Goal: Task Accomplishment & Management: Complete application form

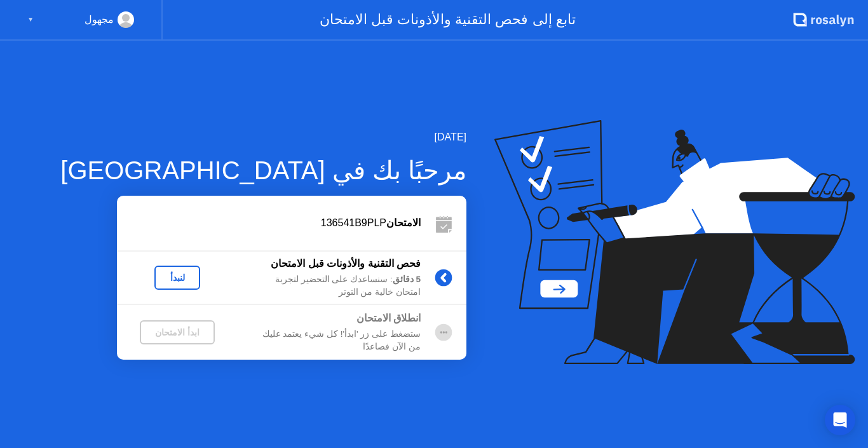
click at [177, 328] on div "ابدأ الامتحان" at bounding box center [177, 332] width 65 height 10
click at [182, 276] on div "لنبدأ" at bounding box center [177, 277] width 36 height 10
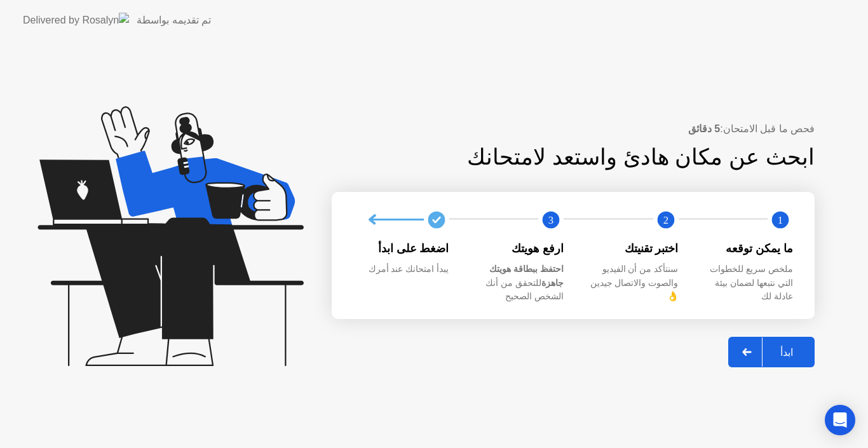
click at [792, 346] on div "ابدأ" at bounding box center [786, 352] width 48 height 12
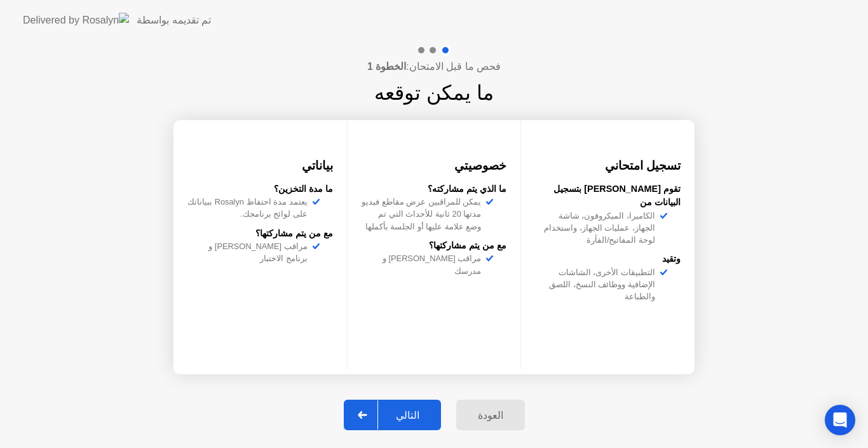
click at [415, 413] on div "التالي" at bounding box center [407, 415] width 59 height 12
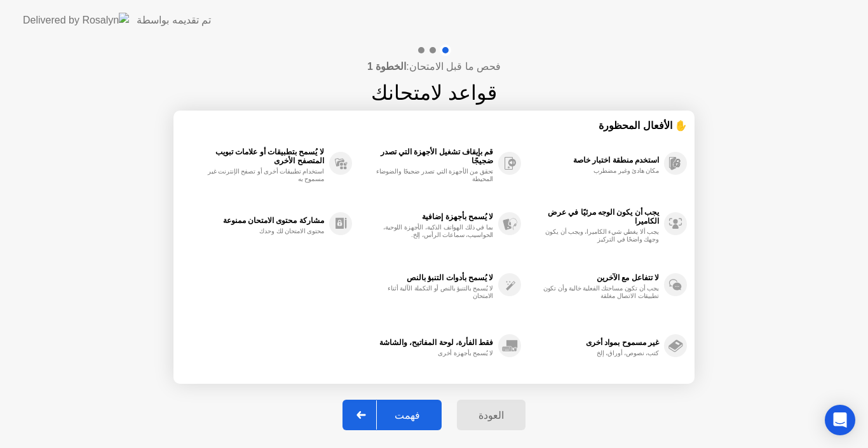
click at [415, 413] on div "فهمت" at bounding box center [407, 415] width 61 height 12
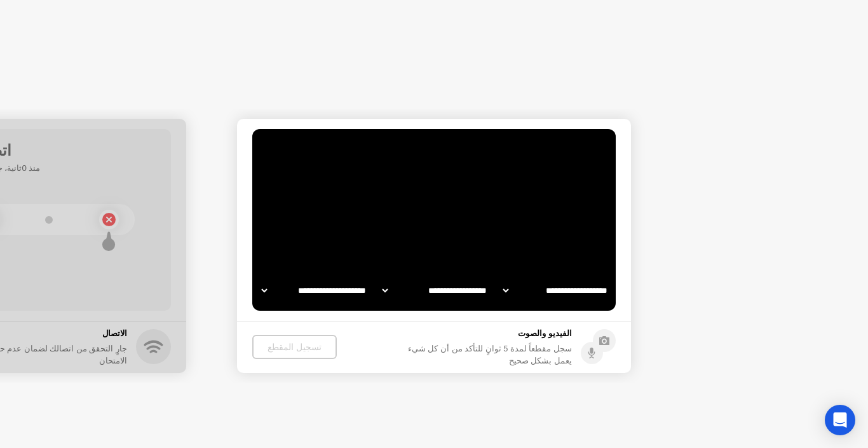
select select "**********"
select select "*******"
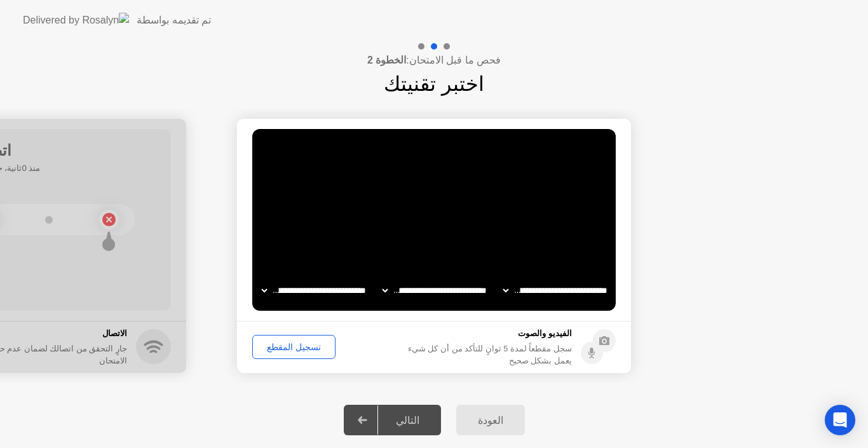
click at [296, 342] on div "تسجيل المقطع" at bounding box center [294, 347] width 74 height 10
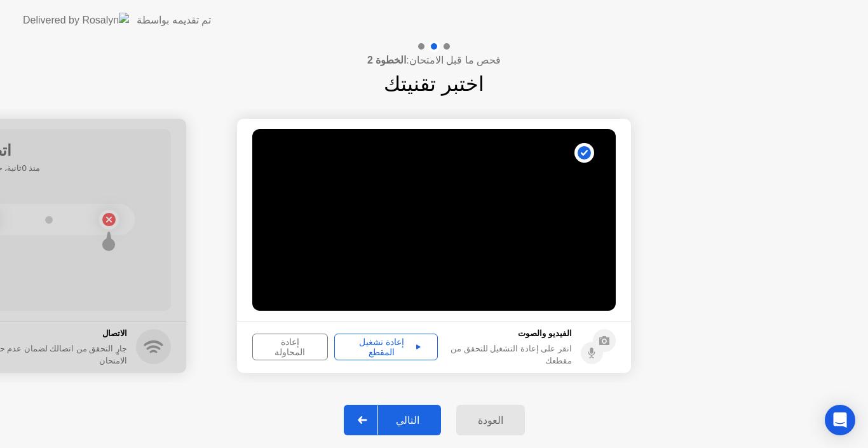
click at [416, 344] on icon at bounding box center [418, 346] width 4 height 4
click at [411, 419] on div "التالي" at bounding box center [407, 420] width 59 height 12
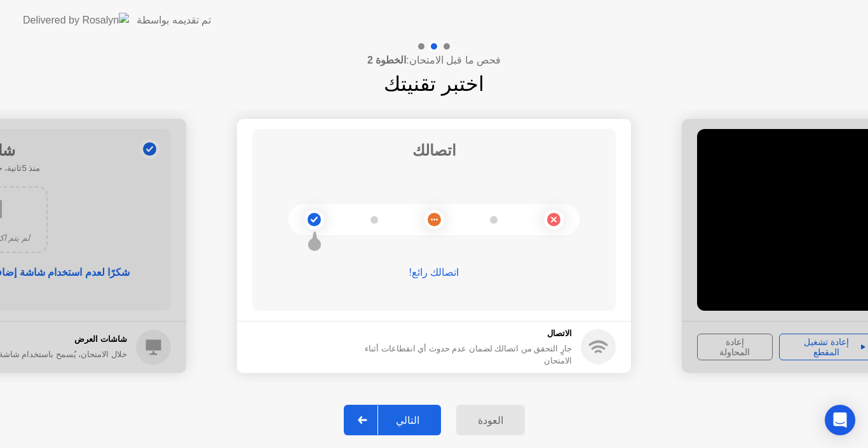
click at [411, 419] on div "التالي" at bounding box center [407, 420] width 59 height 12
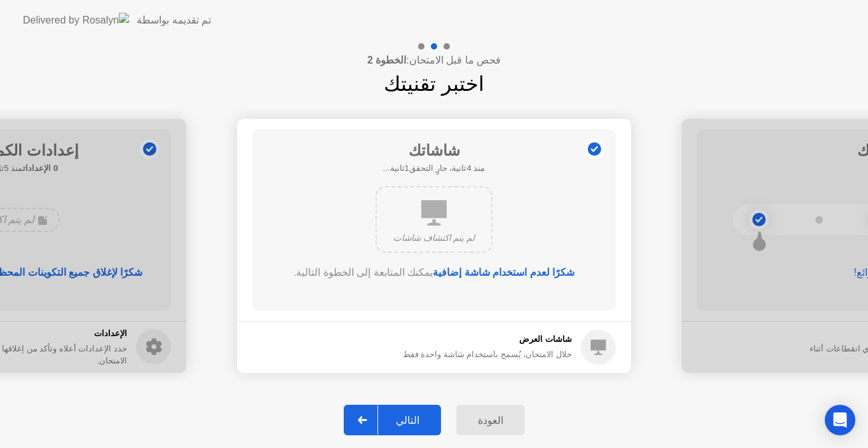
click at [411, 419] on div "التالي" at bounding box center [407, 420] width 59 height 12
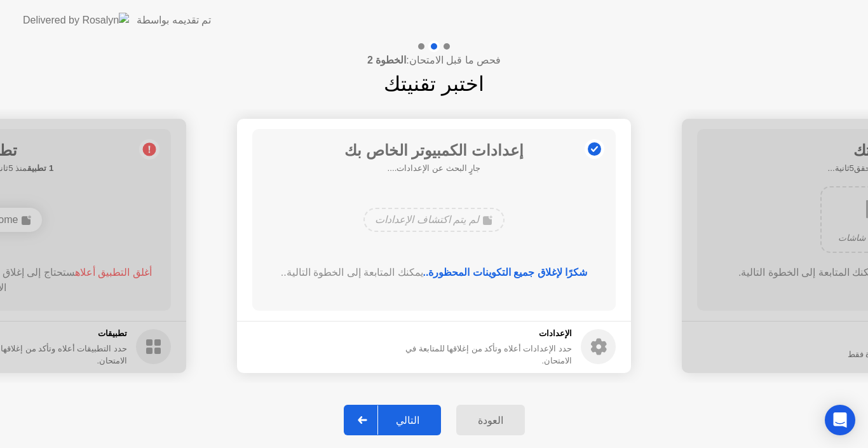
click at [411, 419] on div "التالي" at bounding box center [407, 420] width 59 height 12
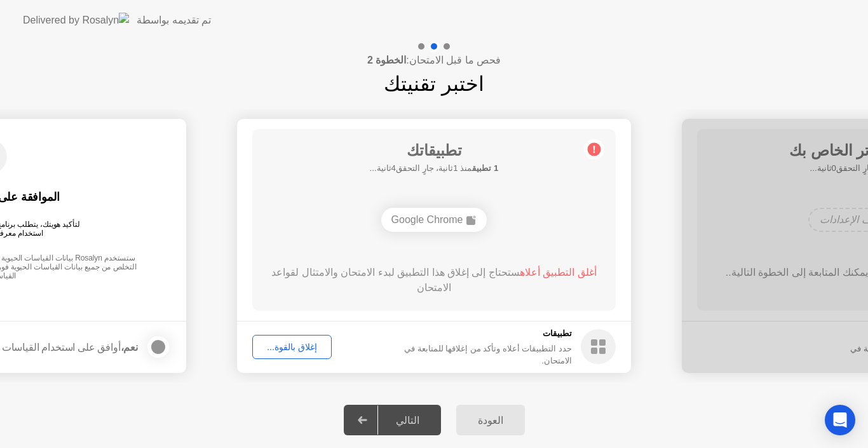
click at [411, 419] on div "التالي" at bounding box center [407, 420] width 59 height 12
click at [377, 417] on div at bounding box center [362, 419] width 30 height 29
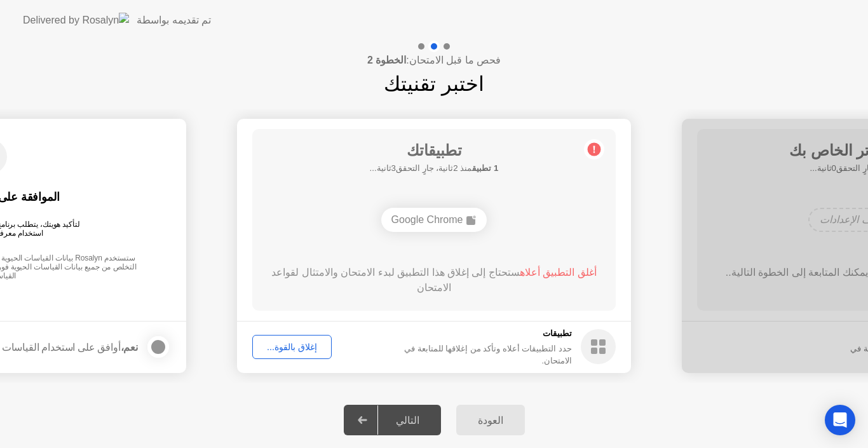
click at [286, 343] on div "إغلاق بالقوة..." at bounding box center [292, 347] width 71 height 10
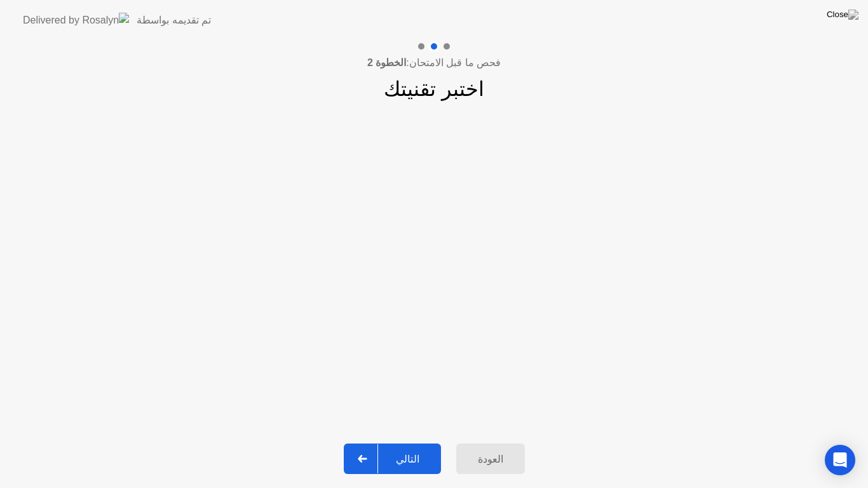
click at [427, 447] on div "التالي" at bounding box center [407, 459] width 59 height 12
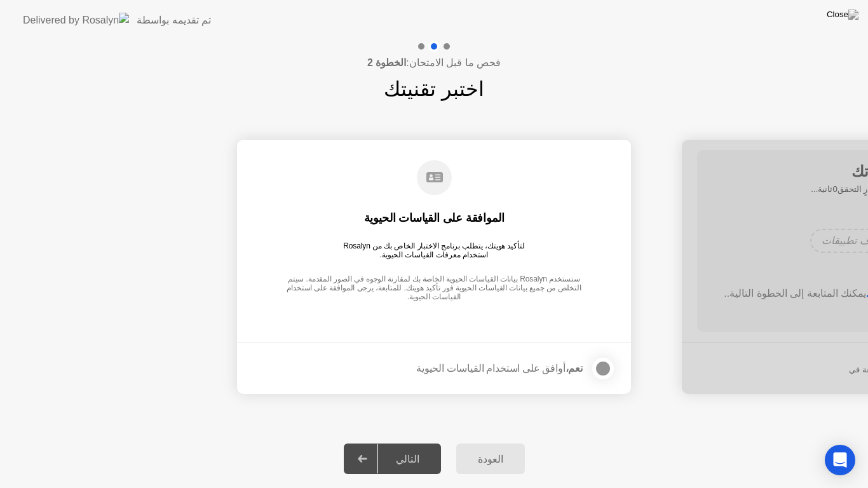
click at [406, 447] on div "التالي" at bounding box center [407, 459] width 59 height 12
click at [595, 366] on div at bounding box center [602, 368] width 15 height 15
click at [418, 447] on div "التالي" at bounding box center [407, 459] width 59 height 12
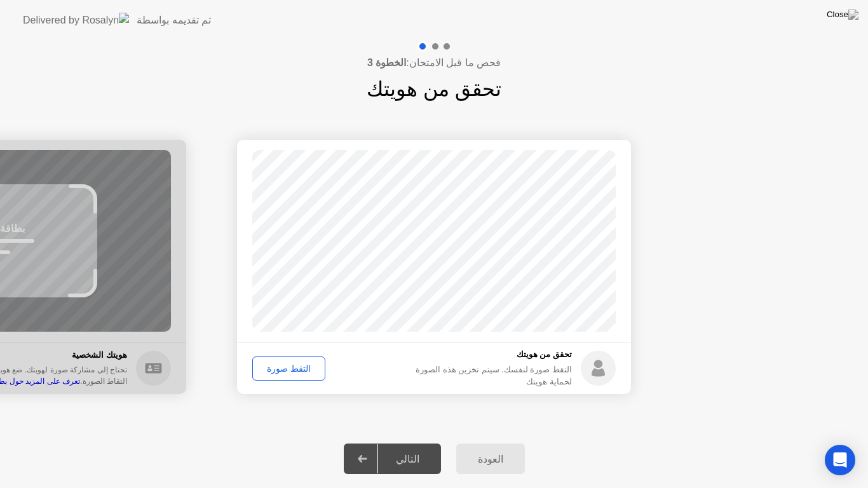
click at [265, 419] on div "نجاح تم التقاط الصورة بشكل صحيح تحقق من هويتك التقط صورة لنفسك. سيتم تخزين هذه …" at bounding box center [434, 266] width 868 height 325
click at [299, 364] on div "التقط صورة" at bounding box center [289, 368] width 64 height 10
click at [285, 367] on div "إعادة الالتقاط" at bounding box center [291, 368] width 69 height 10
click at [285, 368] on div "التقط صورة" at bounding box center [289, 368] width 64 height 10
click at [408, 447] on button "التالي" at bounding box center [392, 458] width 97 height 30
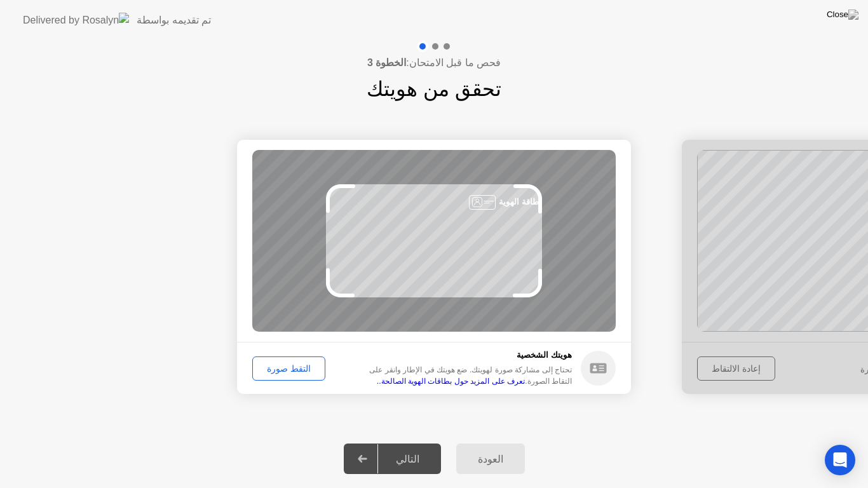
click at [299, 368] on div "التقط صورة" at bounding box center [289, 368] width 64 height 10
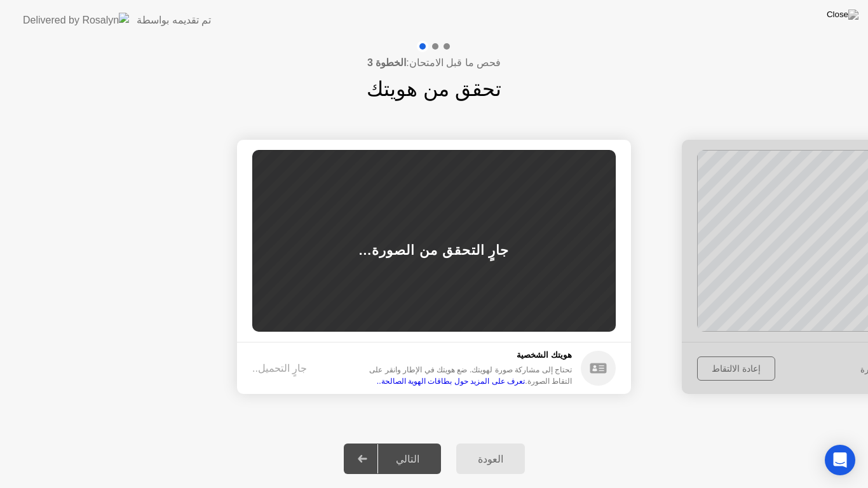
click at [299, 368] on div "جارٍ التحميل.." at bounding box center [294, 368] width 84 height 15
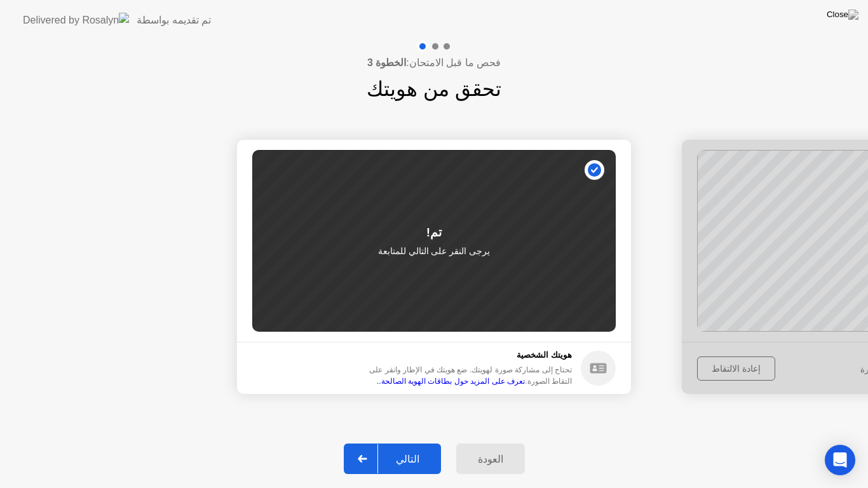
click at [417, 447] on div "التالي" at bounding box center [407, 459] width 59 height 12
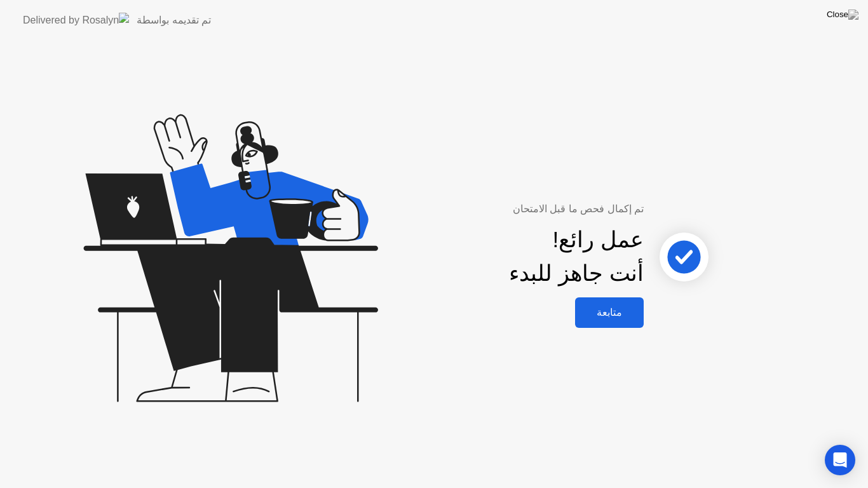
click at [620, 308] on div "متابعة" at bounding box center [609, 312] width 61 height 12
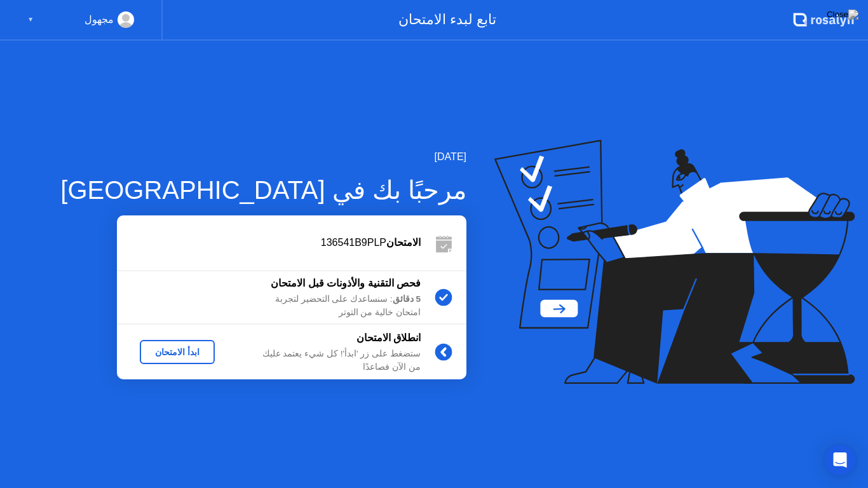
click at [175, 349] on div "ابدأ الامتحان" at bounding box center [177, 352] width 65 height 10
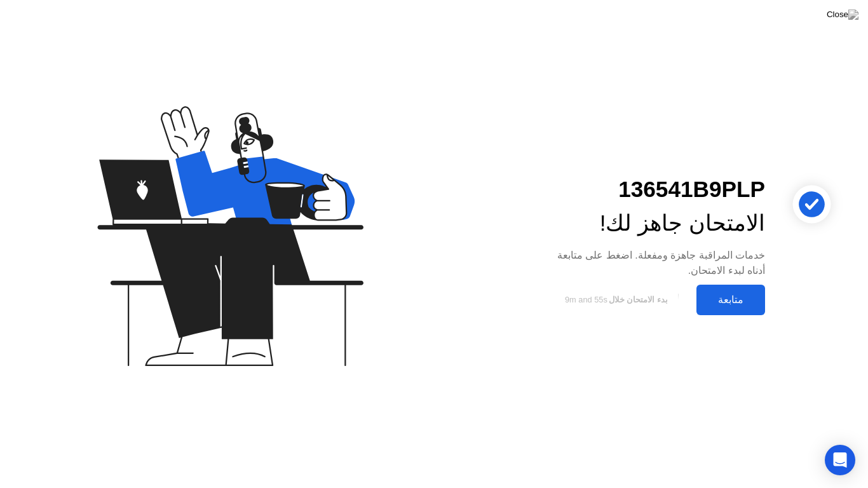
click at [740, 296] on div "متابعة" at bounding box center [730, 299] width 61 height 12
